Goal: Contribute content

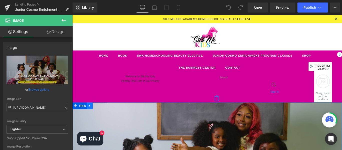
click at [93, 119] on link at bounding box center [92, 117] width 7 height 8
click at [97, 119] on link at bounding box center [99, 117] width 7 height 8
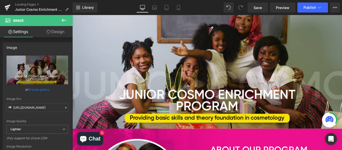
scroll to position [127, 0]
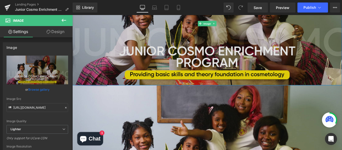
click at [293, 49] on img at bounding box center [223, 24] width 303 height 139
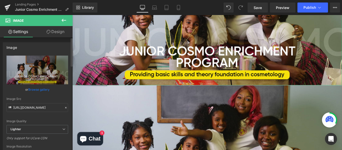
click at [40, 91] on link "Browse gallery" at bounding box center [38, 89] width 21 height 9
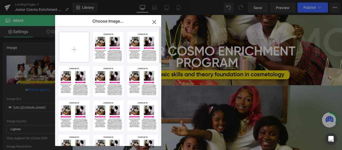
click at [70, 50] on input "file" at bounding box center [74, 47] width 30 height 30
type input "C:\fakepath\Copy of Copy of Gold HeaderFooter Web Banner (1).png"
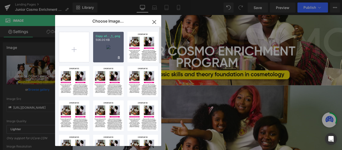
click at [113, 51] on div "Copy of... _1_.png 506.00 KB" at bounding box center [108, 47] width 31 height 31
type input "[URL][DOMAIN_NAME]"
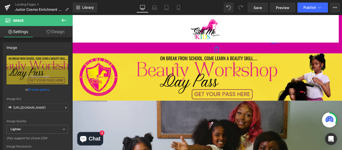
scroll to position [27, 0]
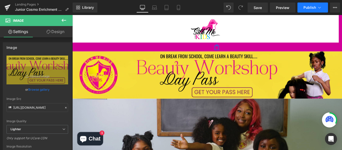
click at [308, 8] on span "Publish" at bounding box center [310, 8] width 13 height 4
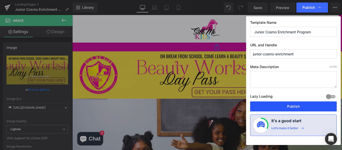
click at [263, 108] on button "Publish" at bounding box center [293, 107] width 87 height 10
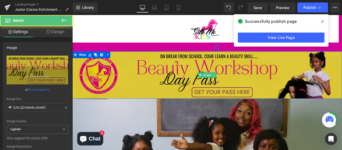
click at [182, 68] on img at bounding box center [223, 82] width 303 height 53
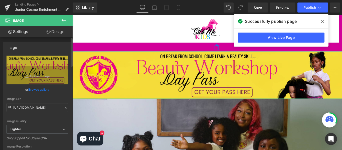
click at [69, 58] on div "[URL][DOMAIN_NAME] Replace Image Upload image or Browse gallery Image Src [URL]…" at bounding box center [37, 121] width 69 height 130
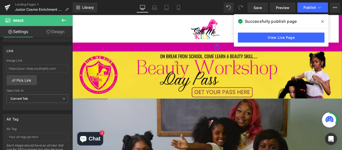
scroll to position [219, 0]
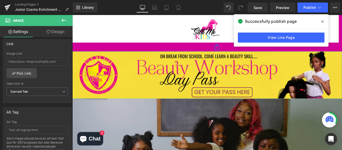
click at [68, 114] on div "Image [URL][DOMAIN_NAME] Replace Image Upload image or Browse gallery Image Src…" at bounding box center [36, 94] width 73 height 115
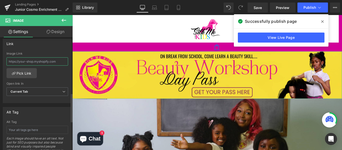
click at [24, 59] on input "text" at bounding box center [38, 61] width 62 height 8
paste input "[URL][DOMAIN_NAME]"
type input "[URL][DOMAIN_NAME]"
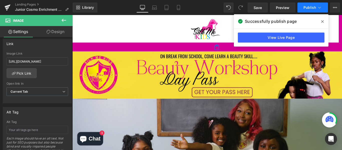
click at [312, 3] on button "Publish" at bounding box center [313, 8] width 31 height 10
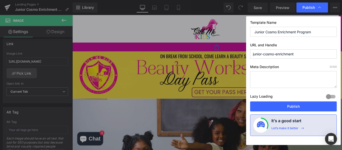
scroll to position [0, 0]
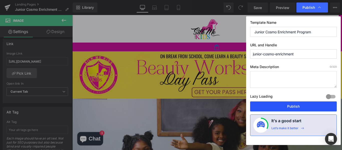
click at [284, 109] on button "Publish" at bounding box center [293, 107] width 87 height 10
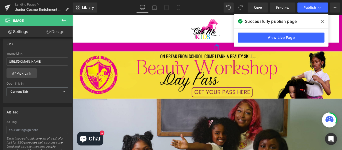
click at [322, 22] on icon at bounding box center [323, 22] width 3 height 4
